Goal: Use online tool/utility: Utilize a website feature to perform a specific function

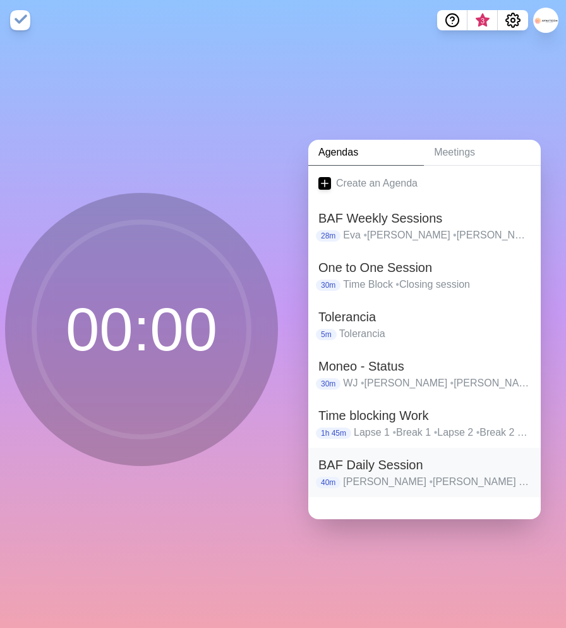
click at [369, 471] on h2 "BAF Daily Session" at bounding box center [425, 464] width 212 height 19
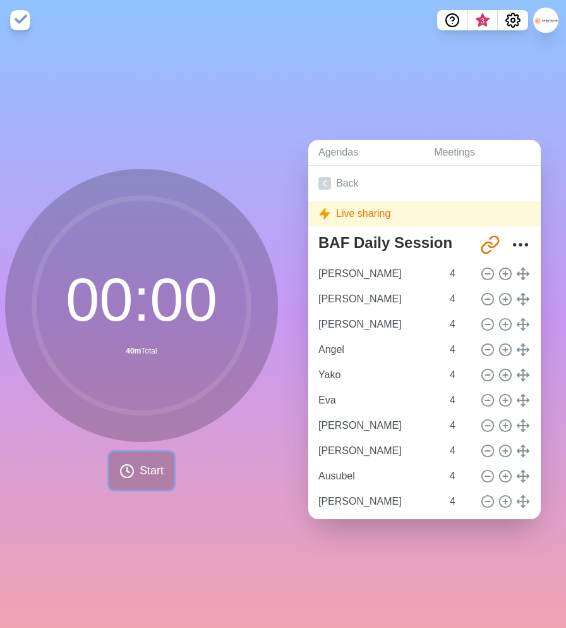
click at [148, 477] on span "Start" at bounding box center [152, 470] width 24 height 17
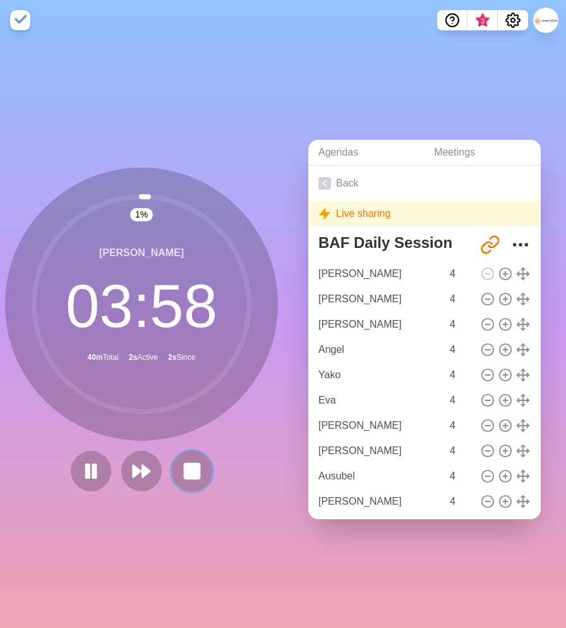
click at [193, 476] on rect at bounding box center [192, 470] width 15 height 15
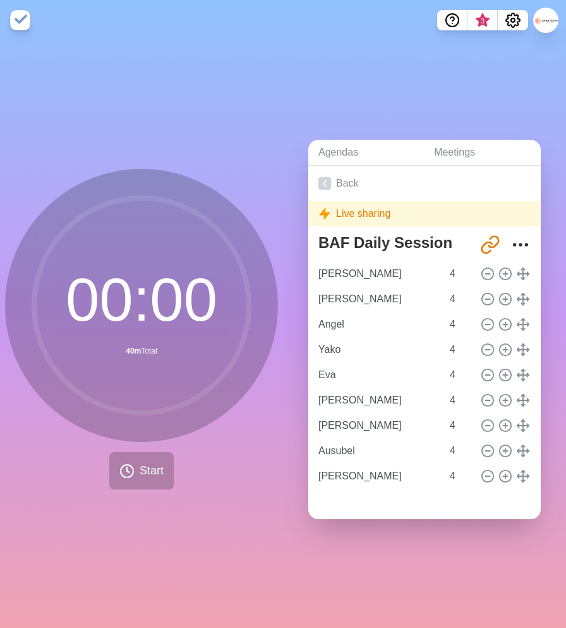
type input "[PERSON_NAME]"
type input "Angel"
type input "Yako"
type input "Eva"
type input "[PERSON_NAME]"
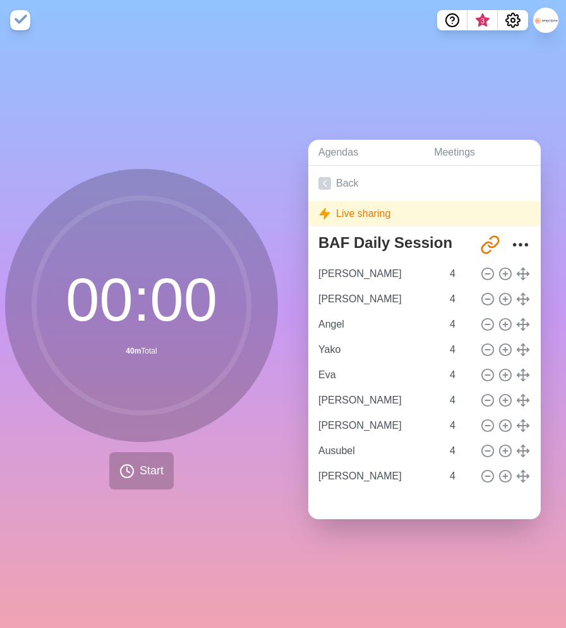
type input "[PERSON_NAME]"
type input "Ausubel"
type input "[PERSON_NAME]"
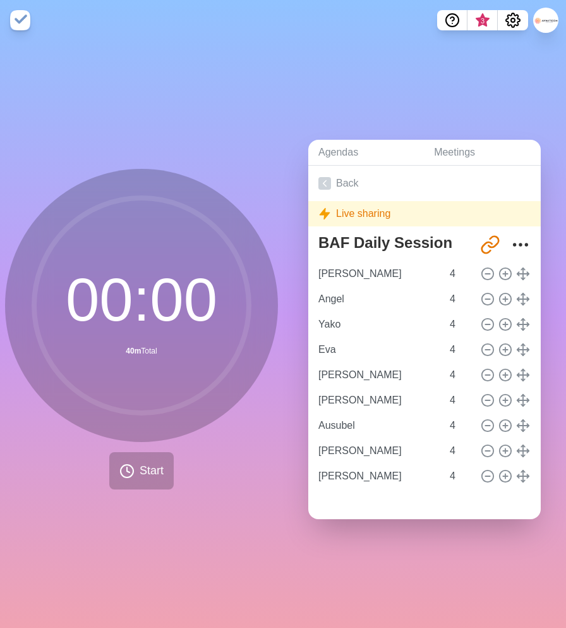
drag, startPoint x: 527, startPoint y: 271, endPoint x: 525, endPoint y: 280, distance: 9.7
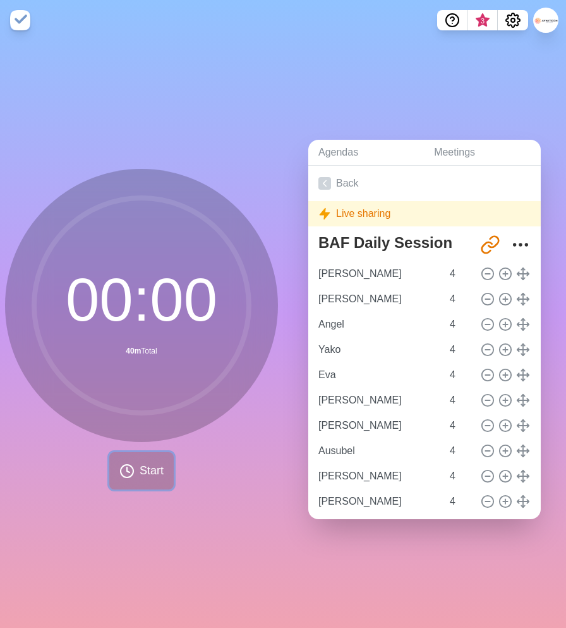
click at [140, 467] on span "Start" at bounding box center [152, 470] width 24 height 17
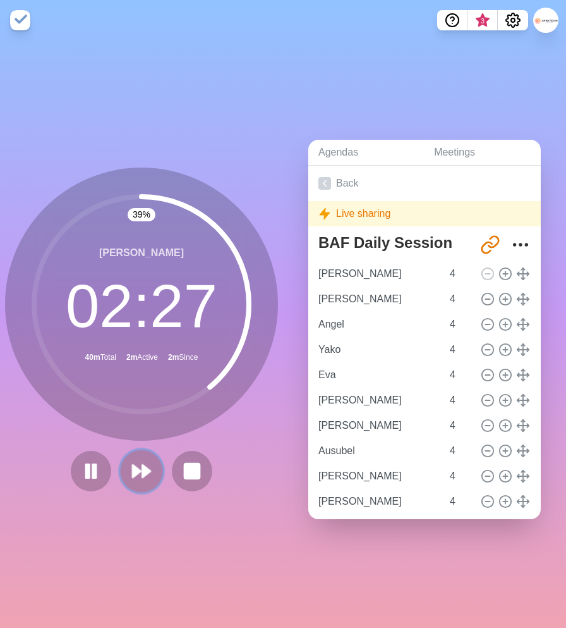
click at [135, 468] on polygon at bounding box center [137, 471] width 8 height 13
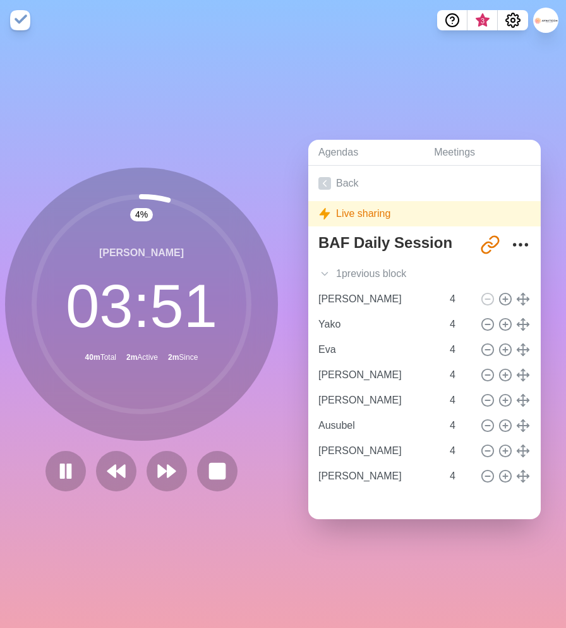
type input "Eva"
type input "[PERSON_NAME]"
type input "Ausubel"
type input "[PERSON_NAME]"
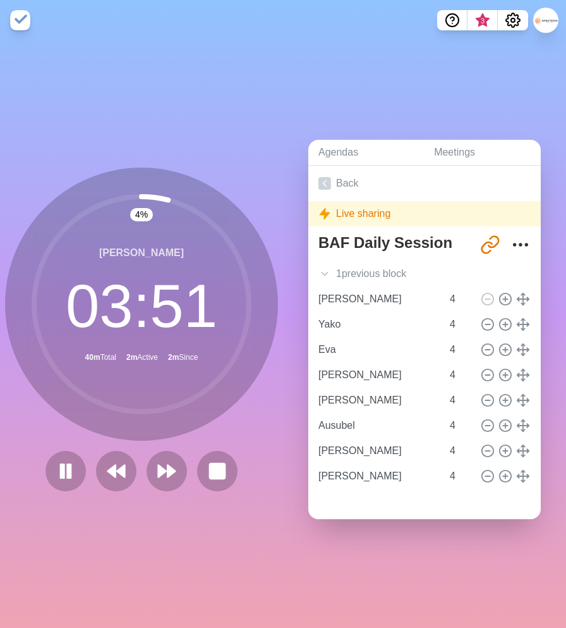
type input "[PERSON_NAME]"
type input "Angel"
type input "Yako"
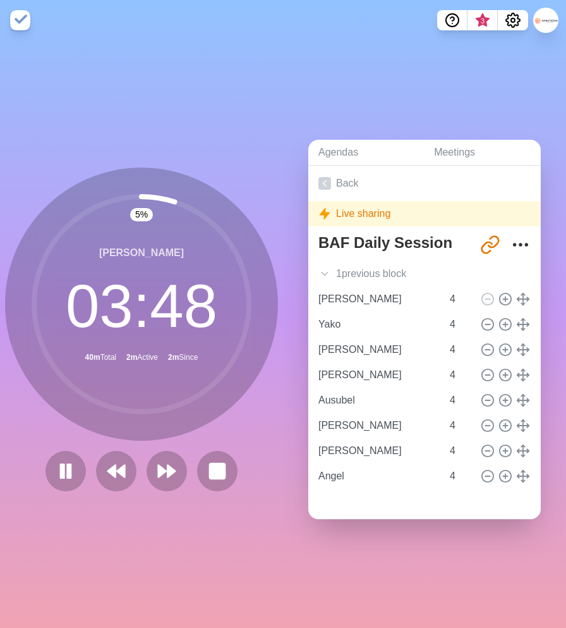
type input "[PERSON_NAME]"
type input "Ausubel"
type input "[PERSON_NAME]"
type input "Angel"
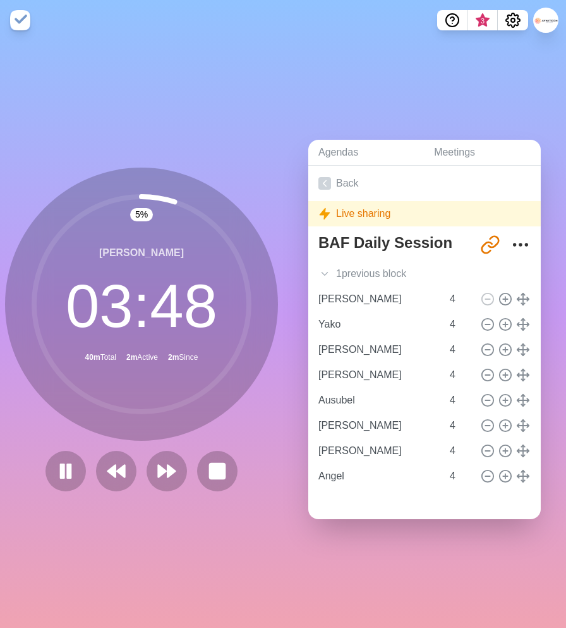
type input "Eva"
type input "[PERSON_NAME]"
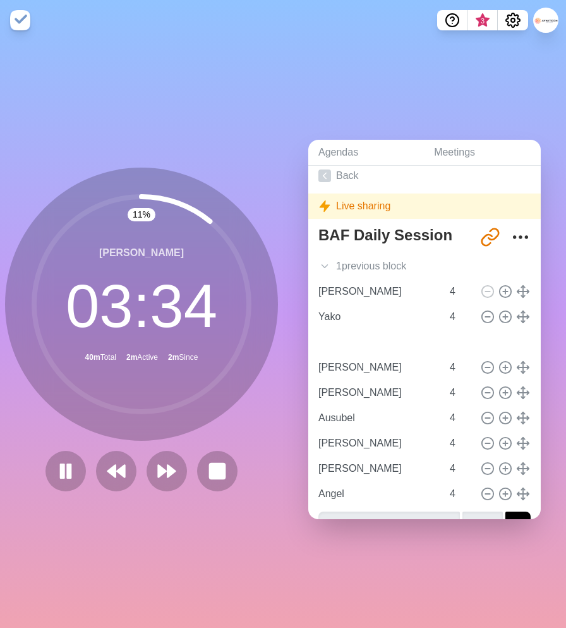
type input "Eva"
type input "[PERSON_NAME]"
type input "Ausubel"
type input "[PERSON_NAME]"
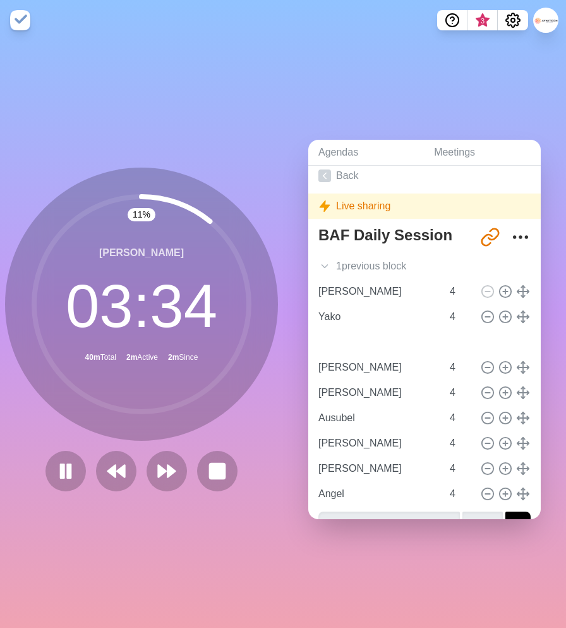
type input "[PERSON_NAME]"
type input "Angel"
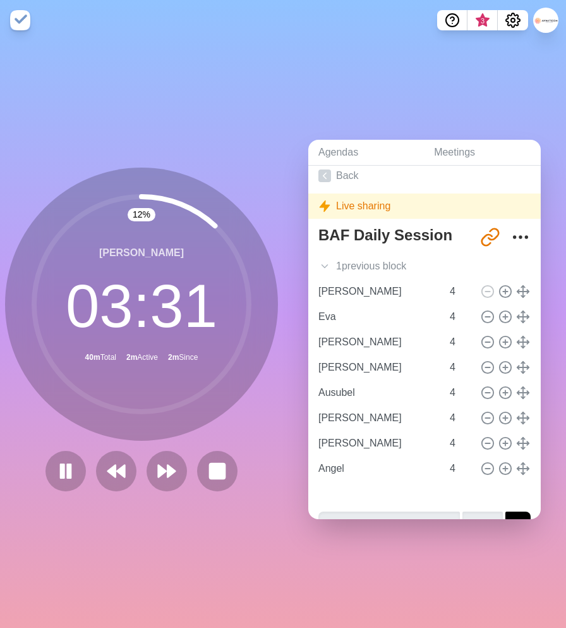
type input "[PERSON_NAME]"
type input "Ausubel"
type input "[PERSON_NAME]"
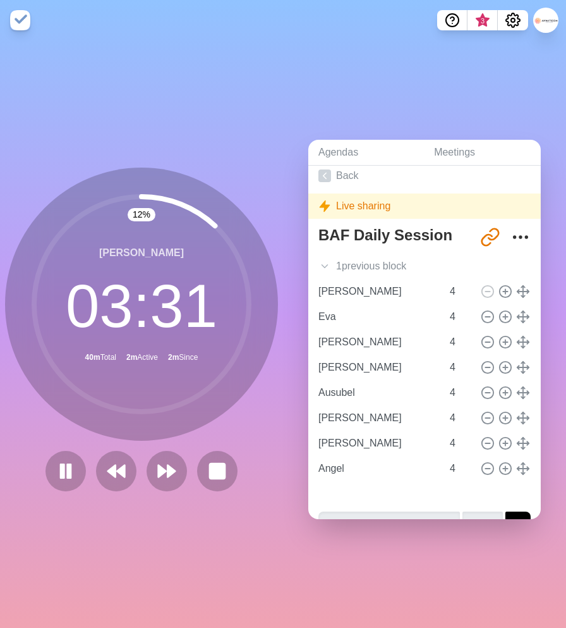
type input "Angel"
type input "Yako"
type input "Eva"
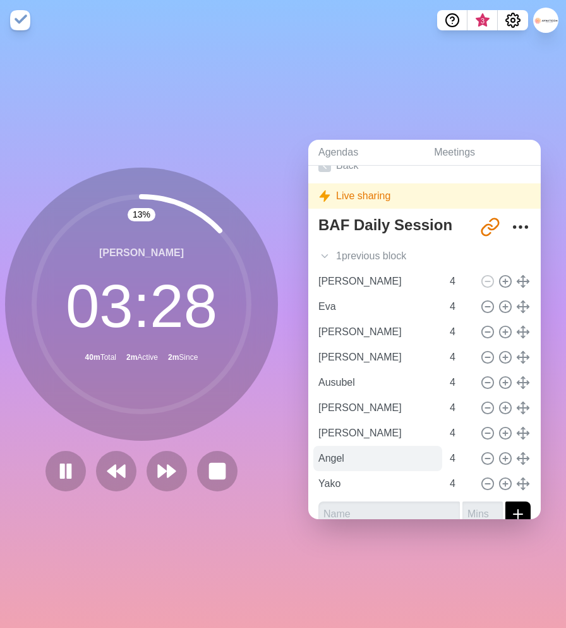
scroll to position [20, 0]
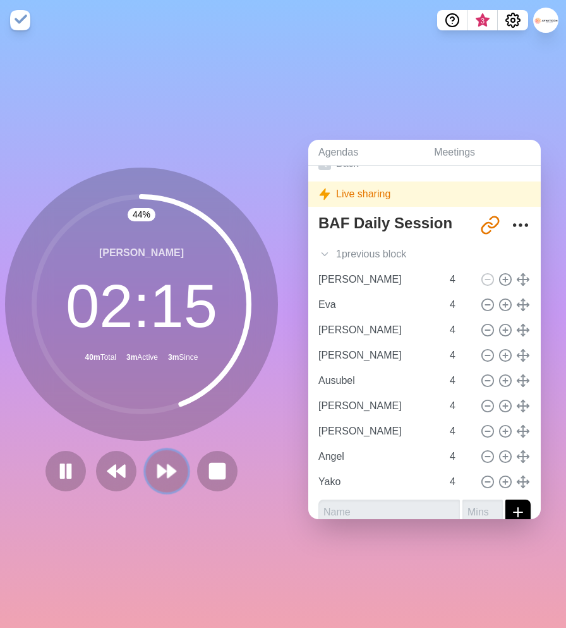
click at [165, 472] on polygon at bounding box center [162, 471] width 8 height 13
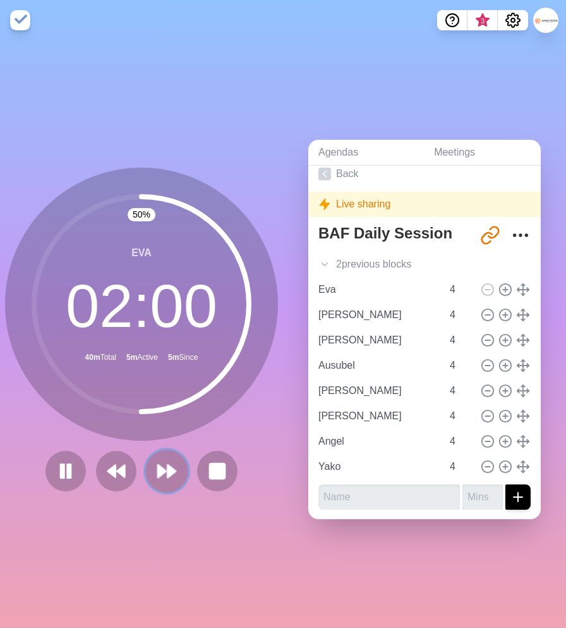
click at [161, 472] on polygon at bounding box center [162, 471] width 8 height 13
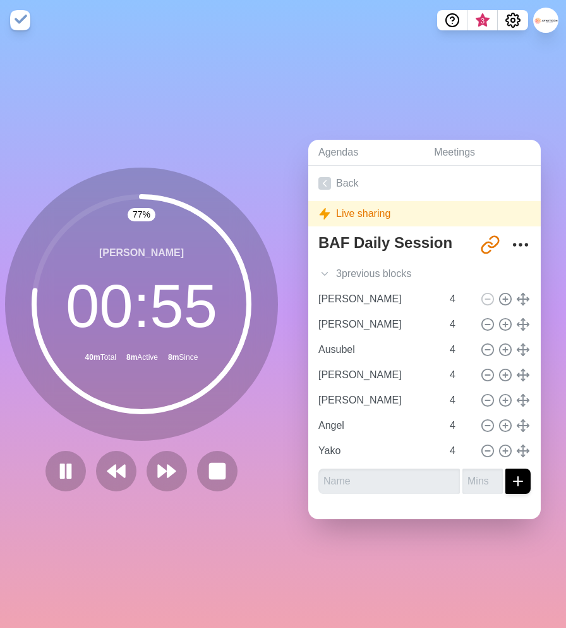
click at [182, 439] on div "[PERSON_NAME] 00 : 55 40m Total 8m Active 8m Since" at bounding box center [141, 304] width 273 height 273
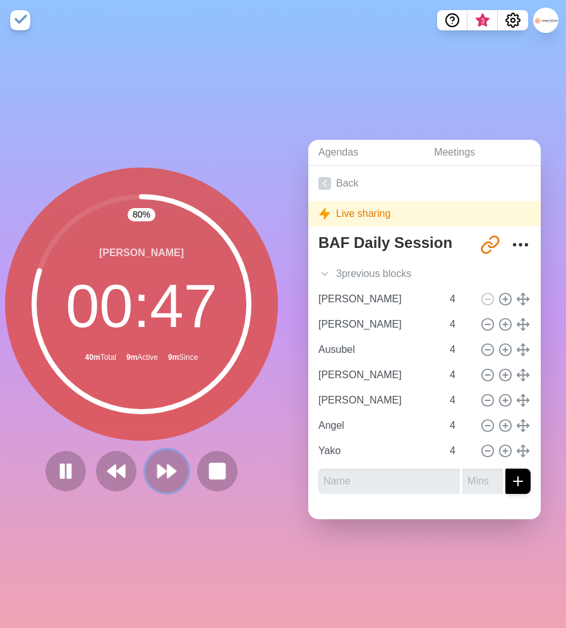
click at [168, 472] on polygon at bounding box center [172, 471] width 8 height 13
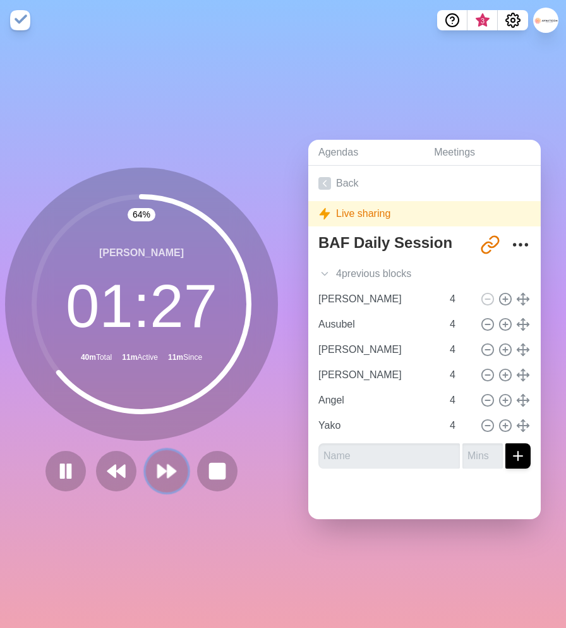
click at [170, 472] on polygon at bounding box center [172, 471] width 8 height 13
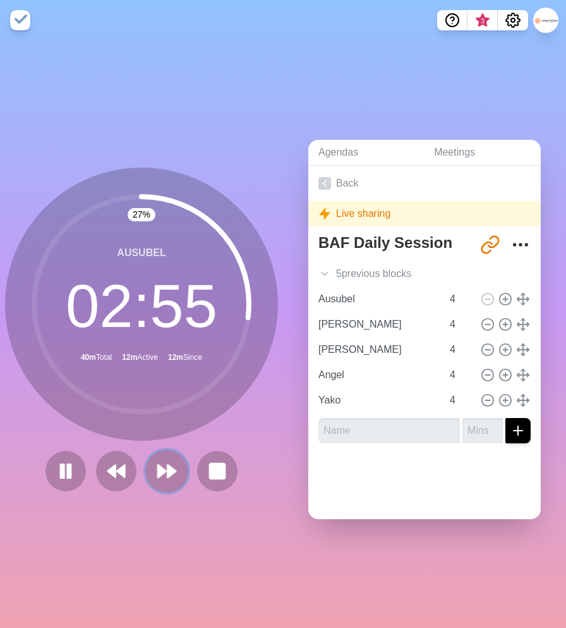
click at [170, 472] on polygon at bounding box center [172, 471] width 8 height 13
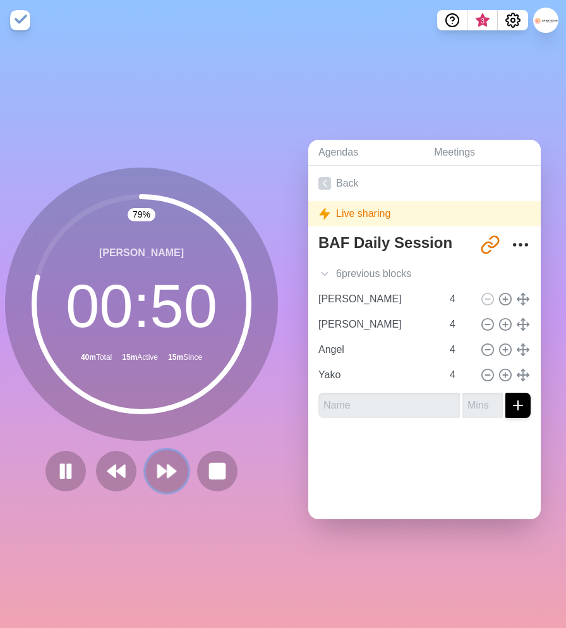
click at [170, 473] on polygon at bounding box center [172, 471] width 8 height 13
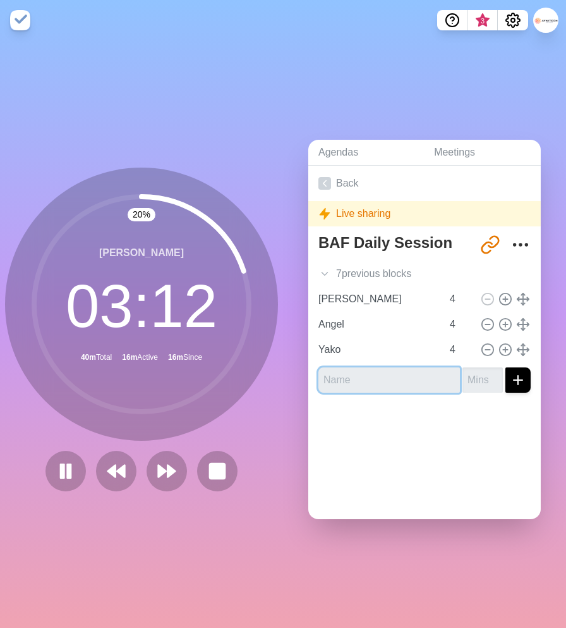
click at [417, 377] on input "text" at bounding box center [390, 379] width 142 height 25
type input "[PERSON_NAME]"
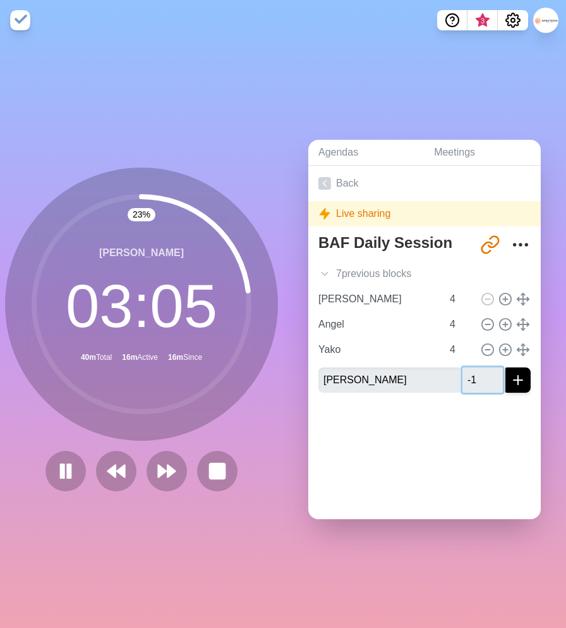
click at [493, 381] on input "-1" at bounding box center [483, 379] width 40 height 25
type input "-1"
type input "4"
click at [506, 367] on button "submit" at bounding box center [518, 379] width 25 height 25
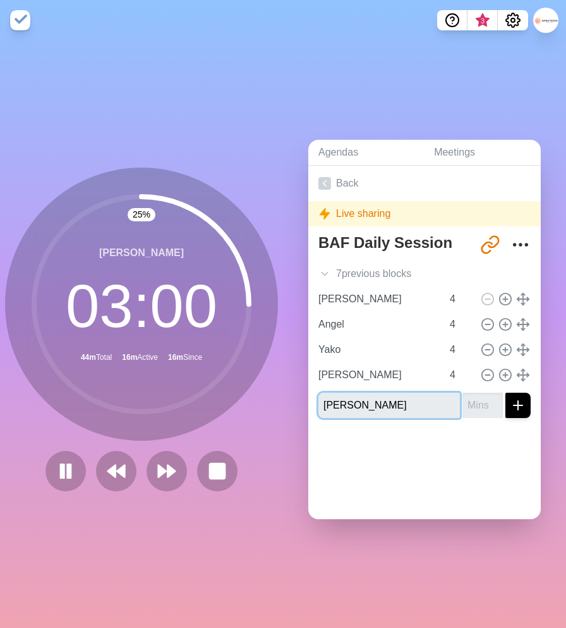
type input "[PERSON_NAME]"
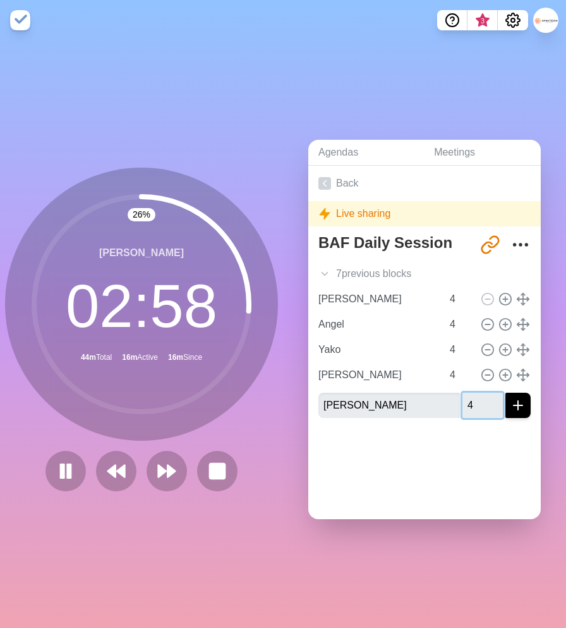
type input "4"
click at [506, 393] on button "submit" at bounding box center [518, 405] width 25 height 25
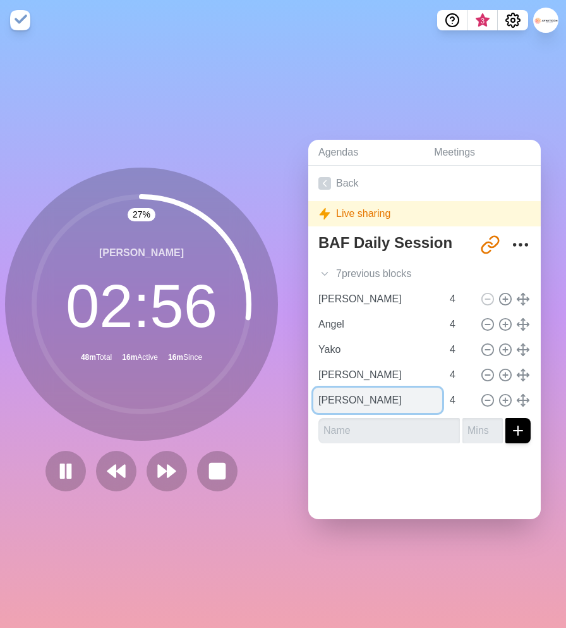
drag, startPoint x: 353, startPoint y: 398, endPoint x: 369, endPoint y: 400, distance: 15.3
click at [355, 398] on input "[PERSON_NAME]" at bounding box center [378, 400] width 129 height 25
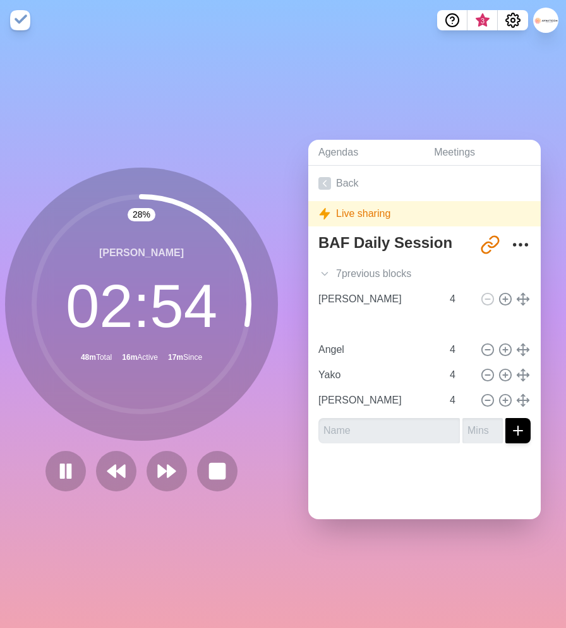
type input "[PERSON_NAME]"
type input "Angel"
type input "Yako"
type input "[PERSON_NAME]"
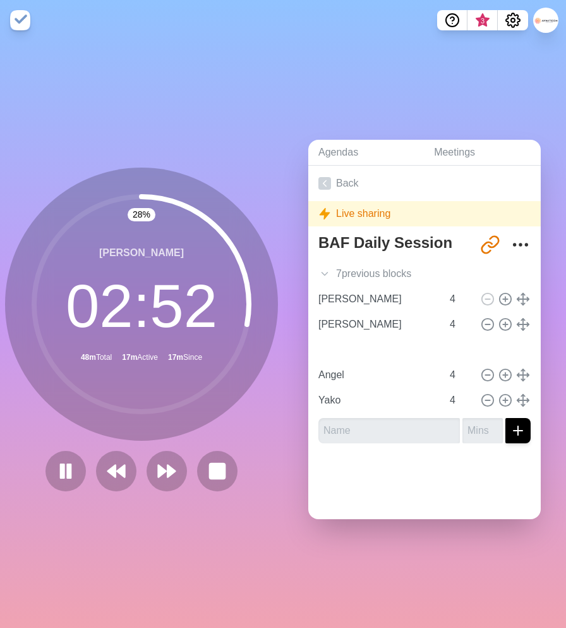
type input "[PERSON_NAME]"
type input "Angel"
type input "Yako"
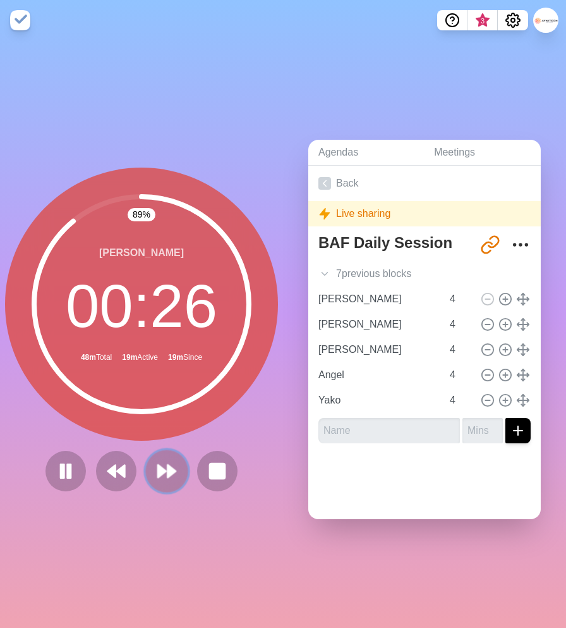
click at [168, 474] on polygon at bounding box center [172, 471] width 8 height 13
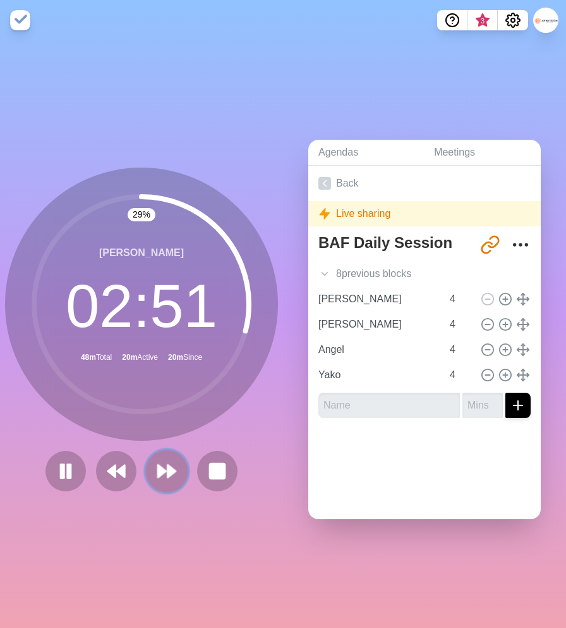
click at [168, 468] on polygon at bounding box center [172, 471] width 8 height 13
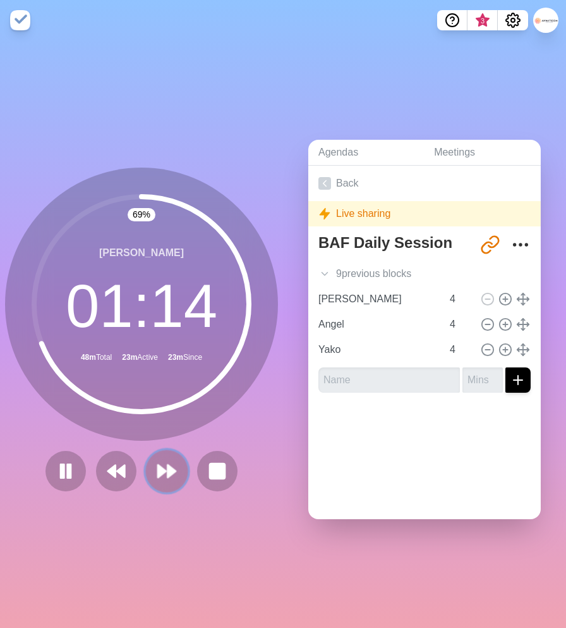
click at [162, 463] on icon at bounding box center [166, 470] width 21 height 21
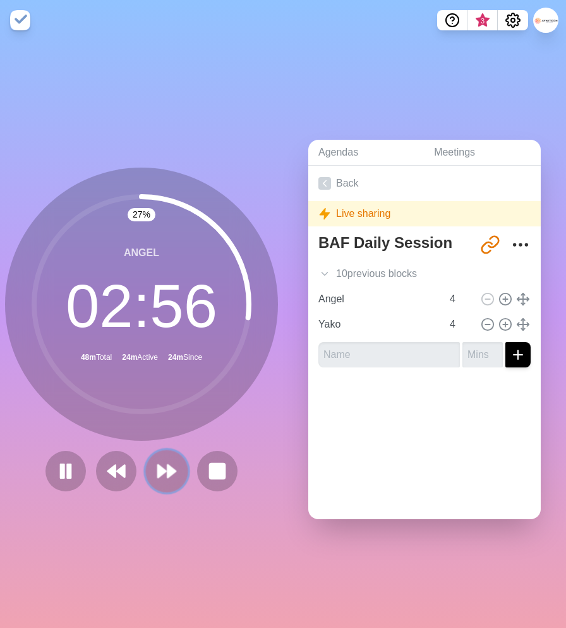
click at [168, 473] on polygon at bounding box center [172, 471] width 8 height 13
